Goal: Check status: Check status

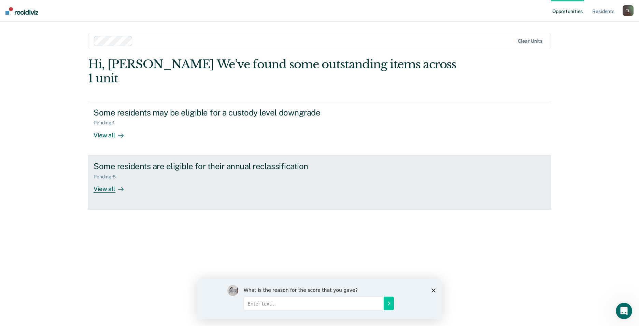
click at [113, 179] on div "View all" at bounding box center [113, 185] width 38 height 13
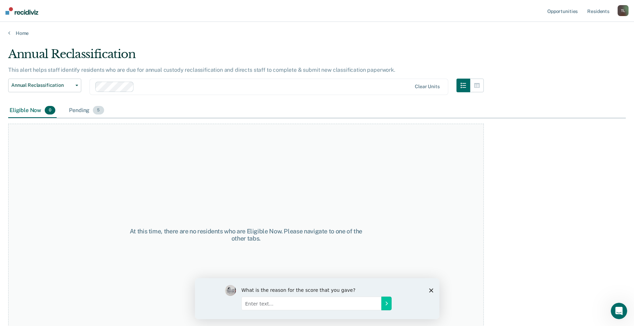
click at [80, 109] on div "Pending 5" at bounding box center [87, 110] width 38 height 15
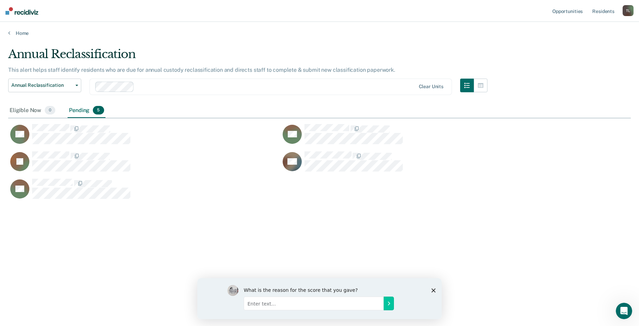
scroll to position [222, 618]
